Goal: Navigation & Orientation: Find specific page/section

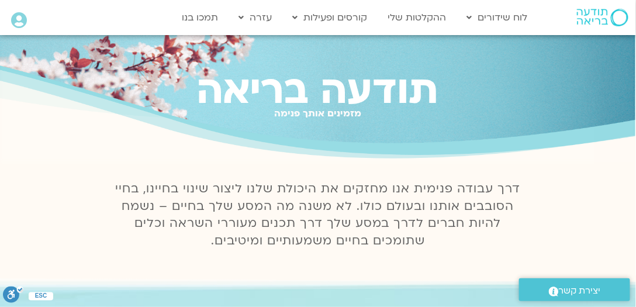
click at [21, 17] on icon at bounding box center [19, 20] width 16 height 16
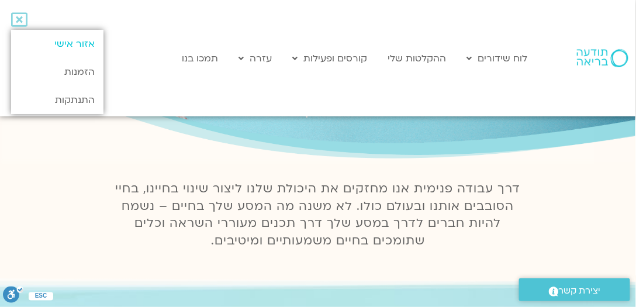
click at [84, 43] on link "אזור אישי" at bounding box center [57, 44] width 92 height 28
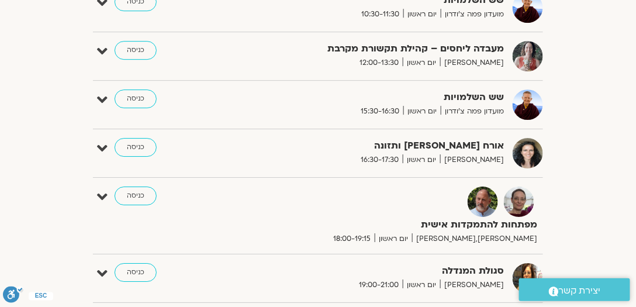
scroll to position [889, 0]
